Goal: Task Accomplishment & Management: Use online tool/utility

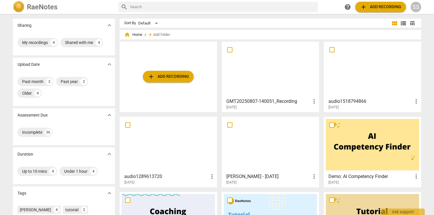
click at [414, 7] on div "SS" at bounding box center [416, 7] width 10 height 10
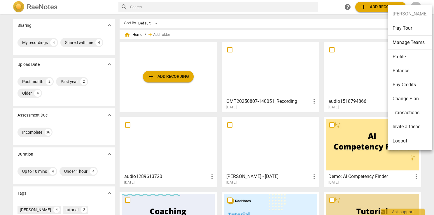
click at [403, 67] on li "Balance" at bounding box center [410, 71] width 44 height 14
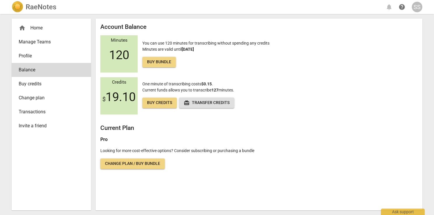
click at [39, 26] on div "home Home" at bounding box center [49, 27] width 61 height 7
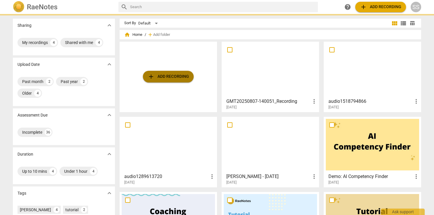
click at [182, 80] on span "add Add recording" at bounding box center [168, 76] width 41 height 7
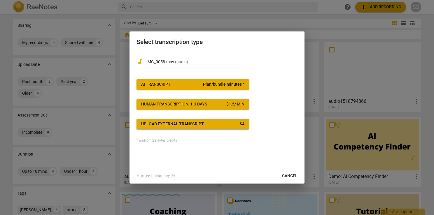
click at [160, 87] on div "AI Transcript" at bounding box center [155, 85] width 29 height 6
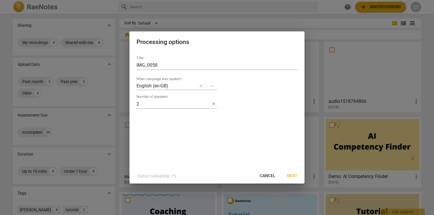
click at [292, 176] on span "Next" at bounding box center [292, 176] width 10 height 6
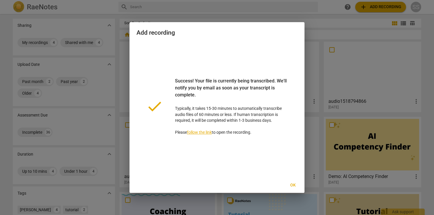
click at [292, 181] on button "Ok" at bounding box center [292, 185] width 19 height 10
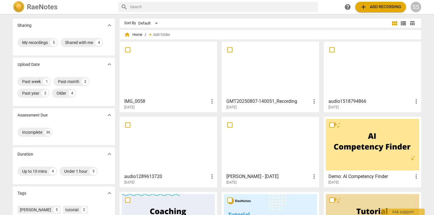
click at [185, 100] on h3 "IMG_0058" at bounding box center [166, 101] width 84 height 7
